Goal: Check status: Check status

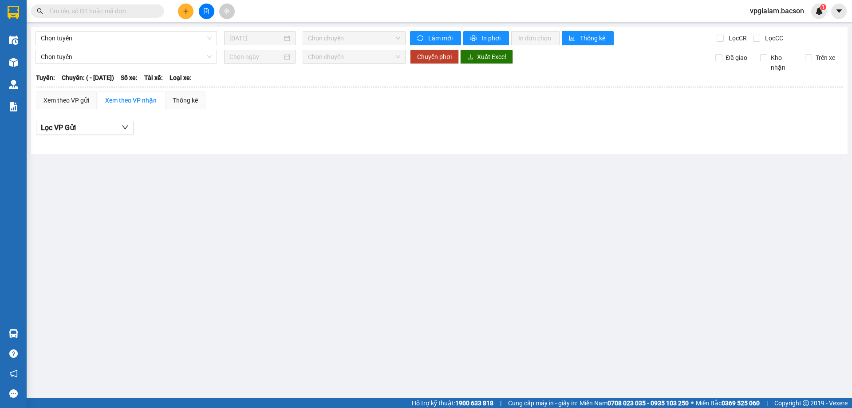
type input "[DATE]"
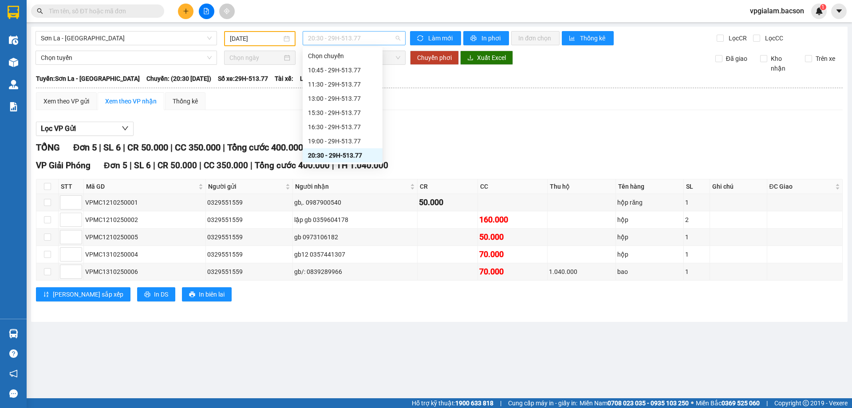
click at [329, 36] on span "20:30 - 29H-513.77" at bounding box center [354, 38] width 92 height 13
click at [345, 111] on div "15:30 - 29H-513.77" at bounding box center [342, 113] width 69 height 10
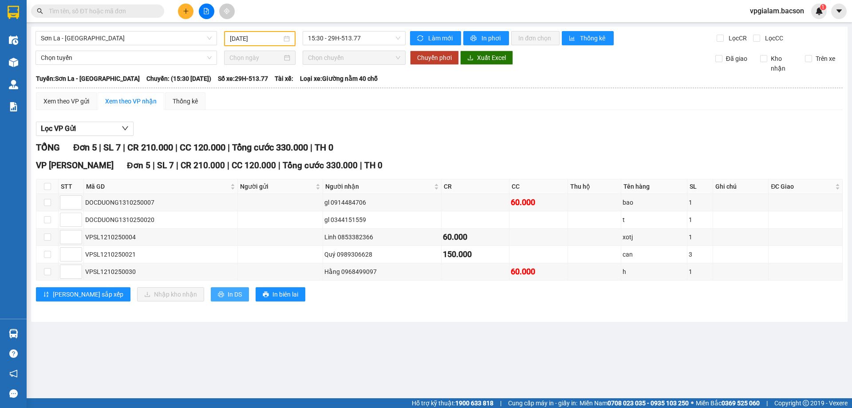
click at [228, 291] on span "In DS" at bounding box center [235, 294] width 14 height 10
click at [321, 38] on span "15:30 - 29H-513.77" at bounding box center [354, 38] width 92 height 13
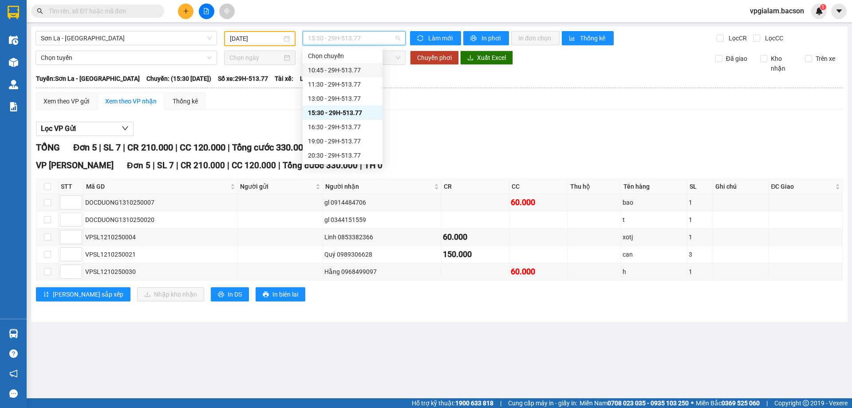
scroll to position [43, 0]
click at [323, 156] on div "22:30 - 29H-513.77" at bounding box center [342, 155] width 69 height 10
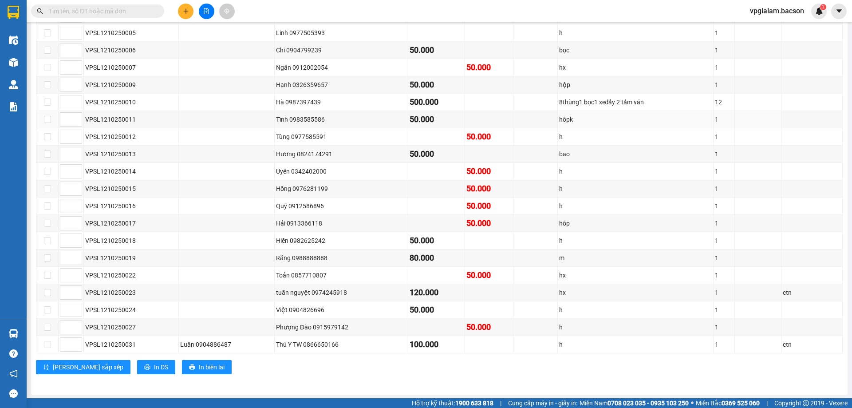
scroll to position [222, 0]
